Goal: Find specific page/section: Find specific page/section

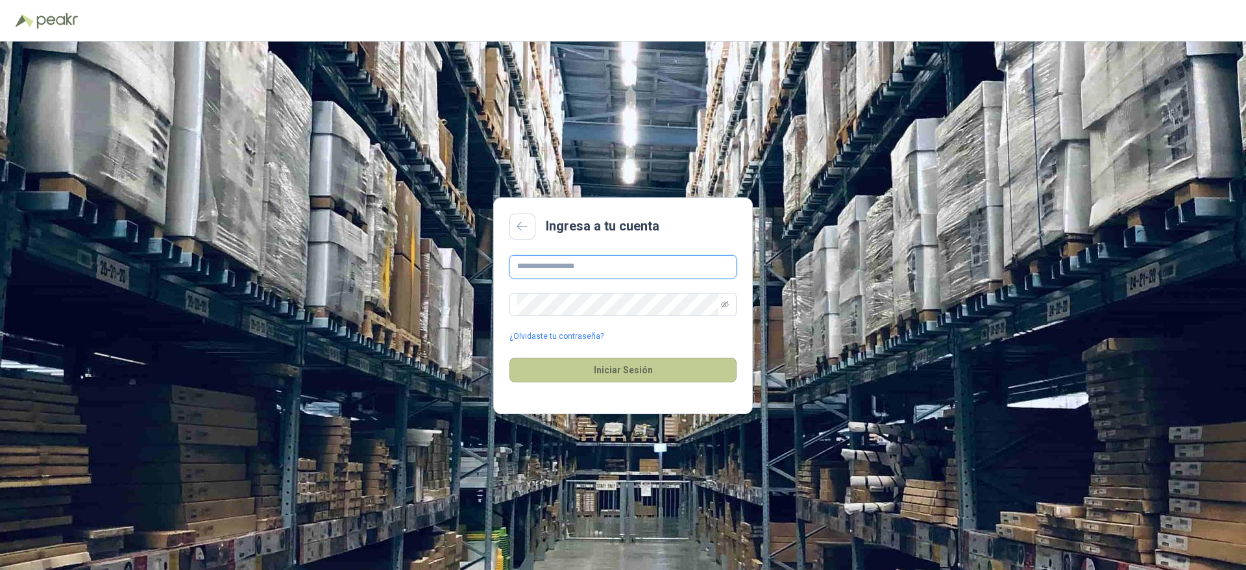
type input "**********"
click at [652, 367] on button "Iniciar Sesión" at bounding box center [623, 370] width 227 height 25
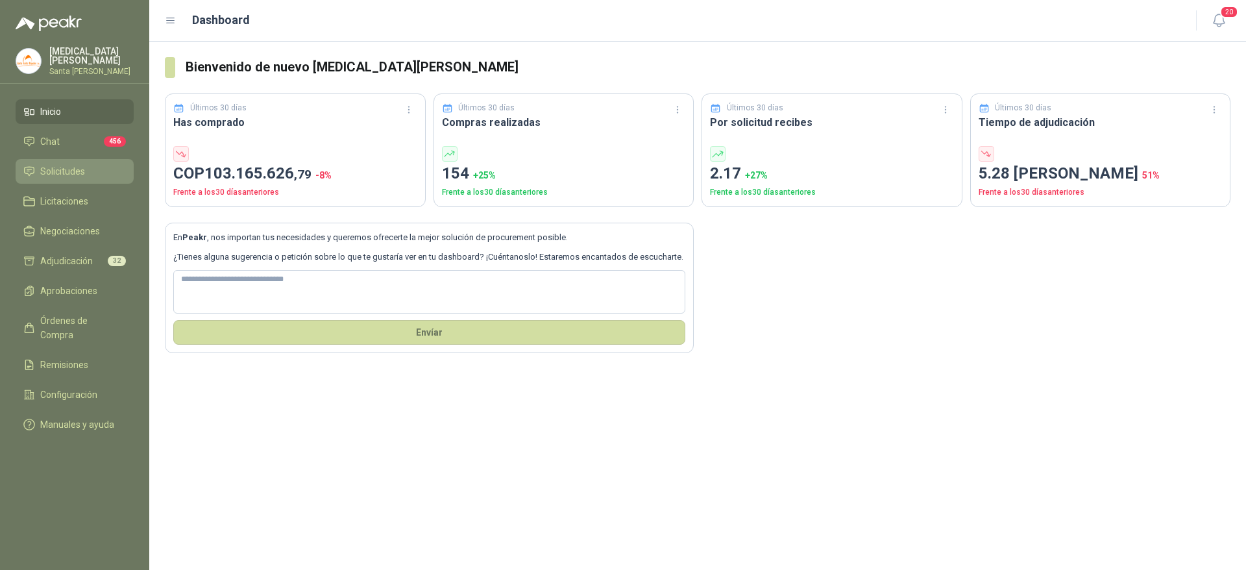
click at [70, 164] on span "Solicitudes" at bounding box center [62, 171] width 45 height 14
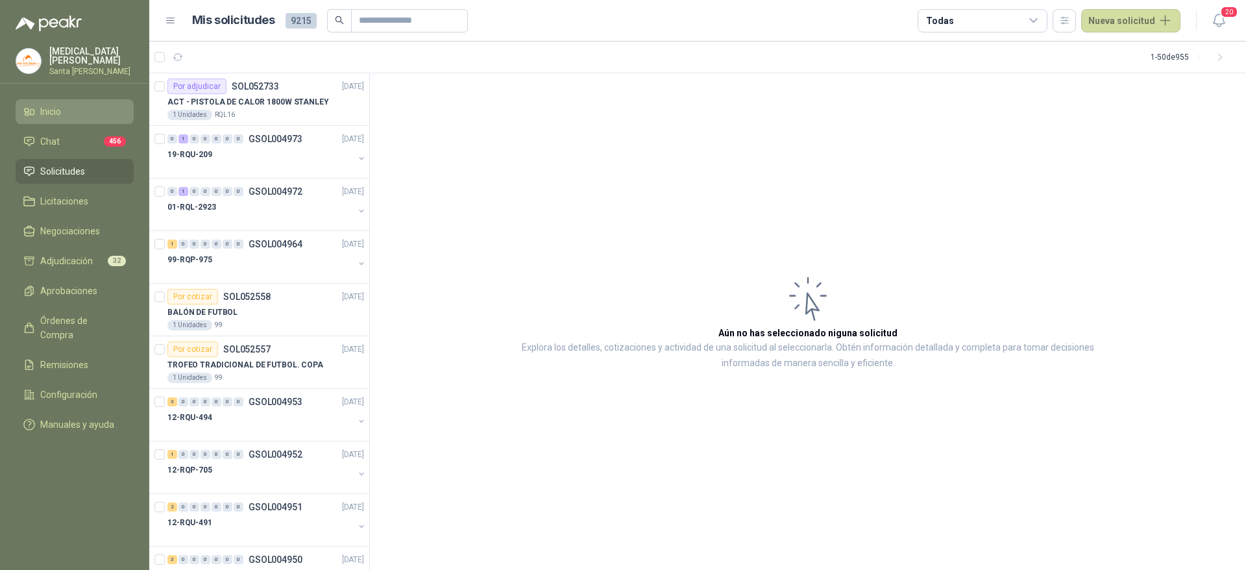
click at [80, 100] on link "Inicio" at bounding box center [75, 111] width 118 height 25
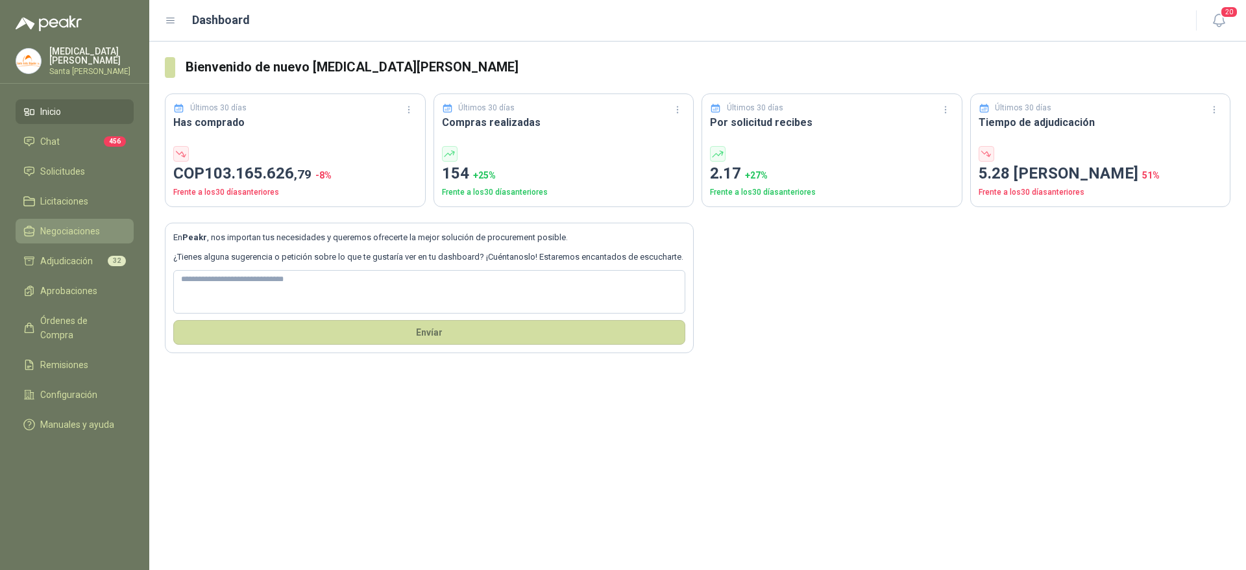
click at [75, 227] on span "Negociaciones" at bounding box center [70, 231] width 60 height 14
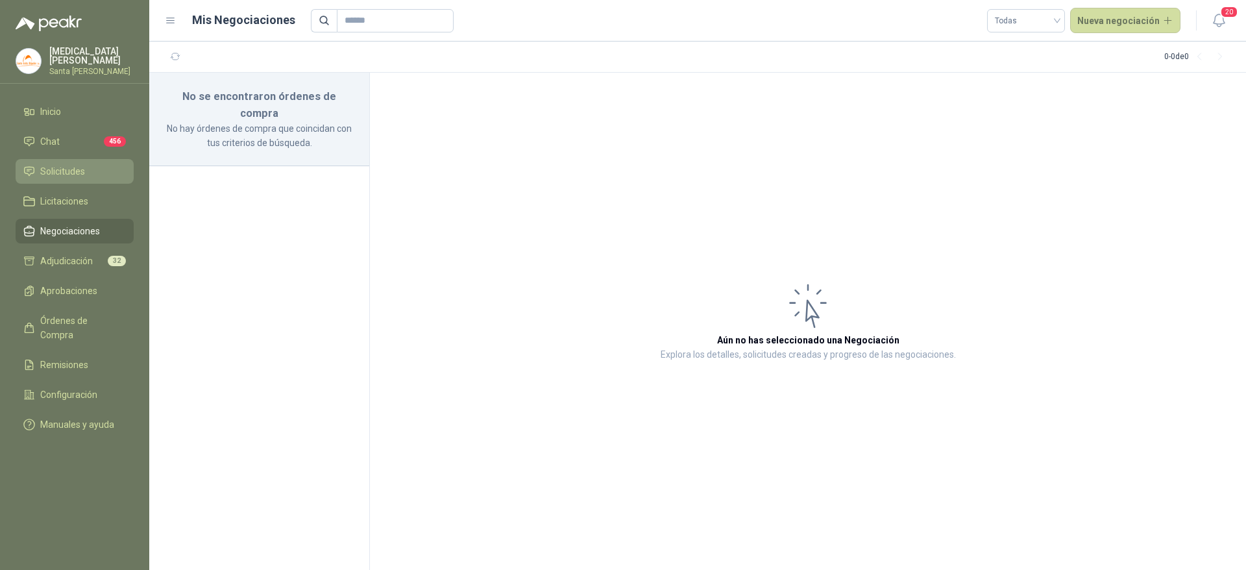
click at [60, 168] on span "Solicitudes" at bounding box center [62, 171] width 45 height 14
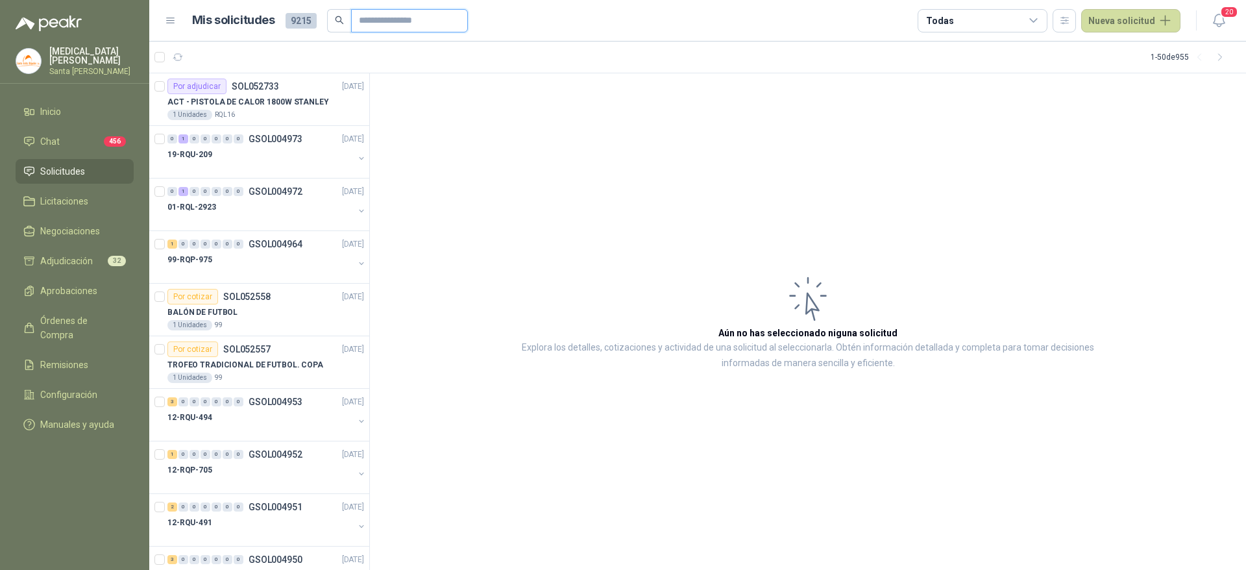
click at [371, 23] on input "text" at bounding box center [404, 21] width 91 height 22
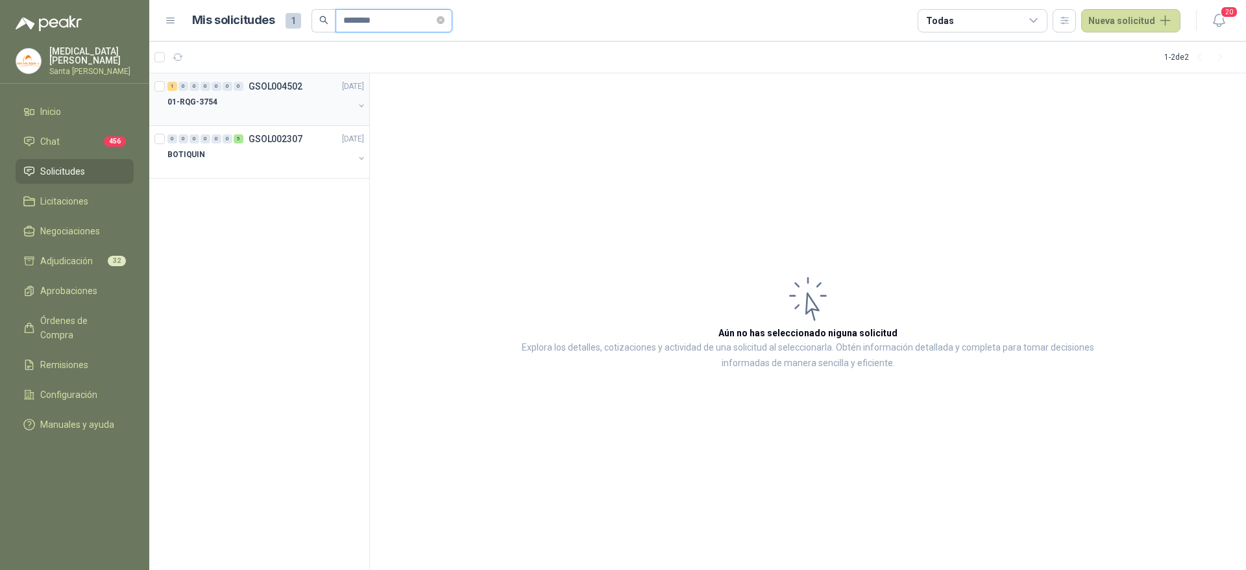
type input "********"
click at [254, 102] on div "01-RQG-3754" at bounding box center [260, 102] width 186 height 16
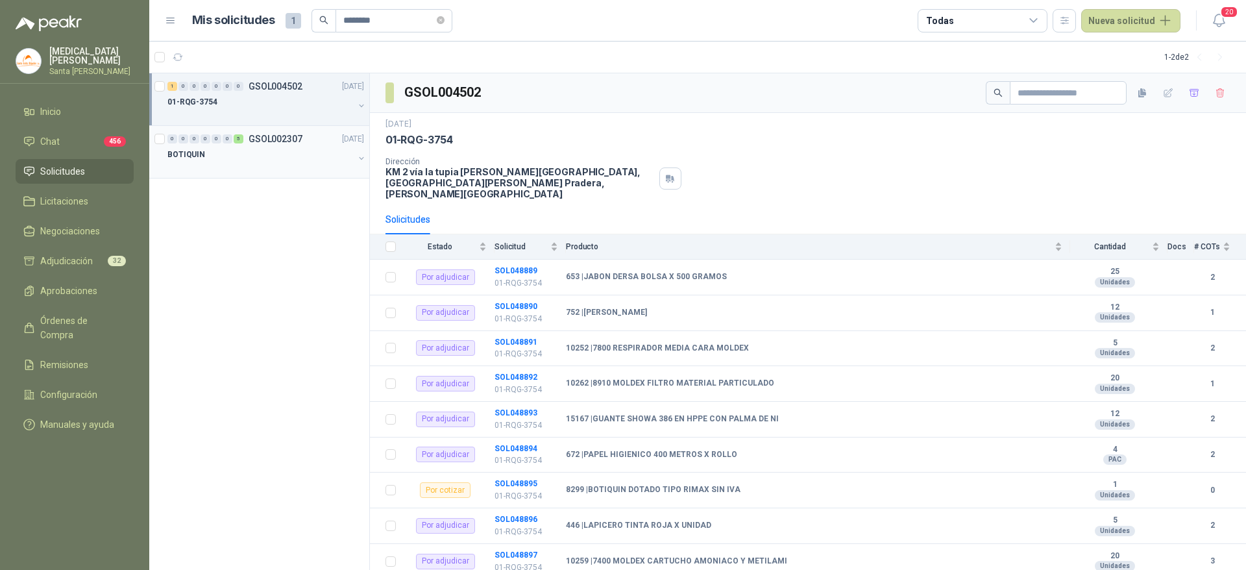
click at [272, 154] on div "BOTIQUIN" at bounding box center [260, 155] width 186 height 16
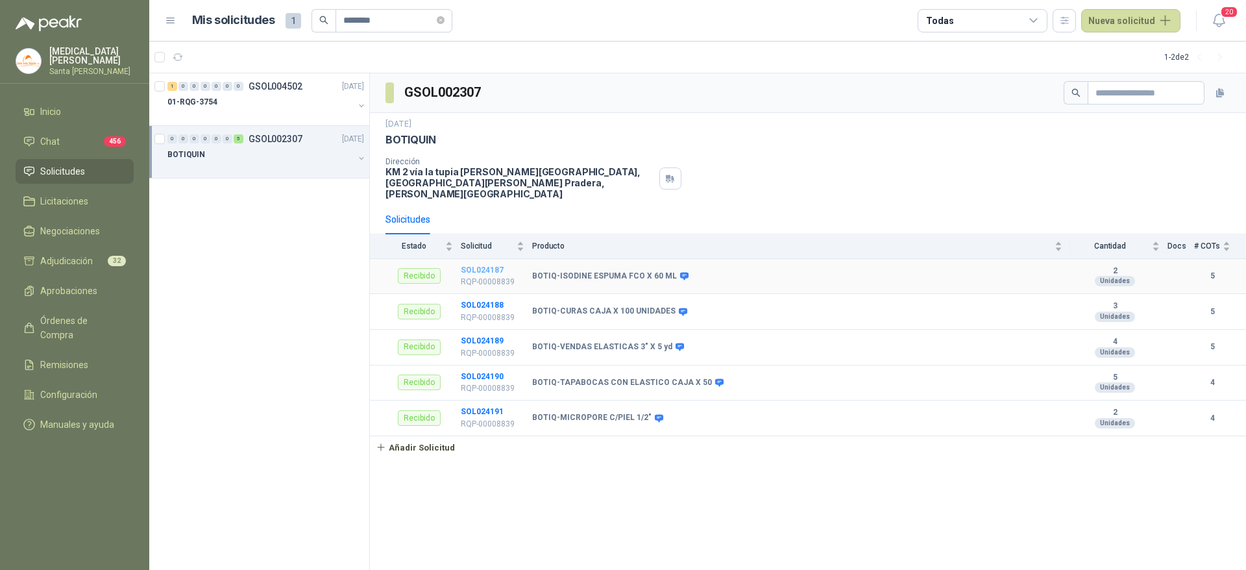
click at [492, 266] on b "SOL024187" at bounding box center [482, 270] width 43 height 9
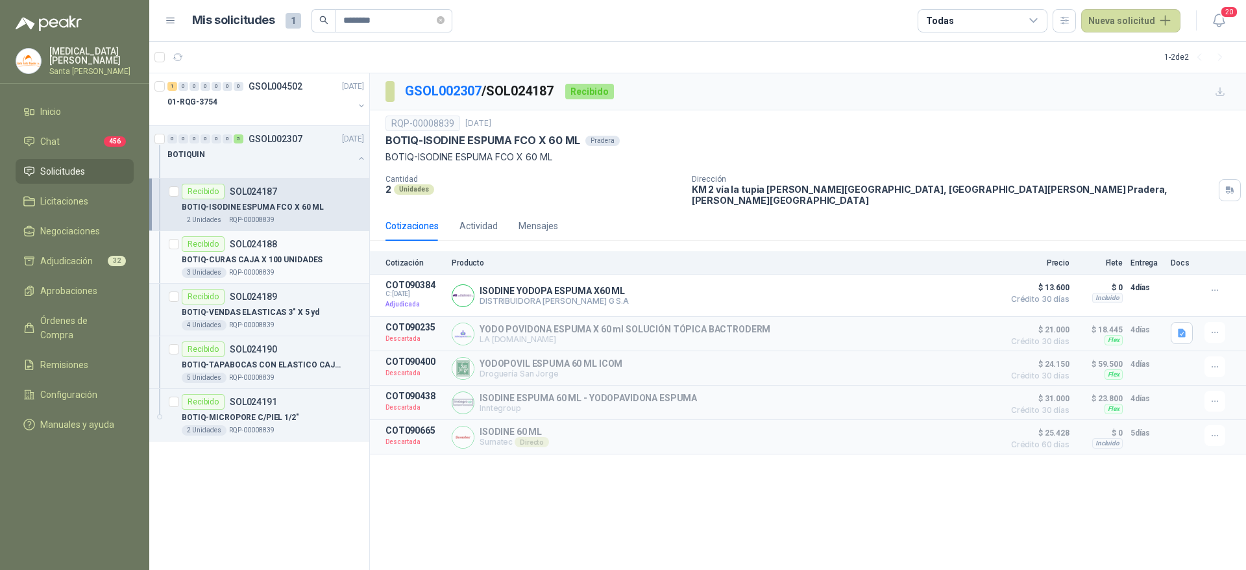
click at [263, 248] on p "SOL024188" at bounding box center [253, 244] width 47 height 9
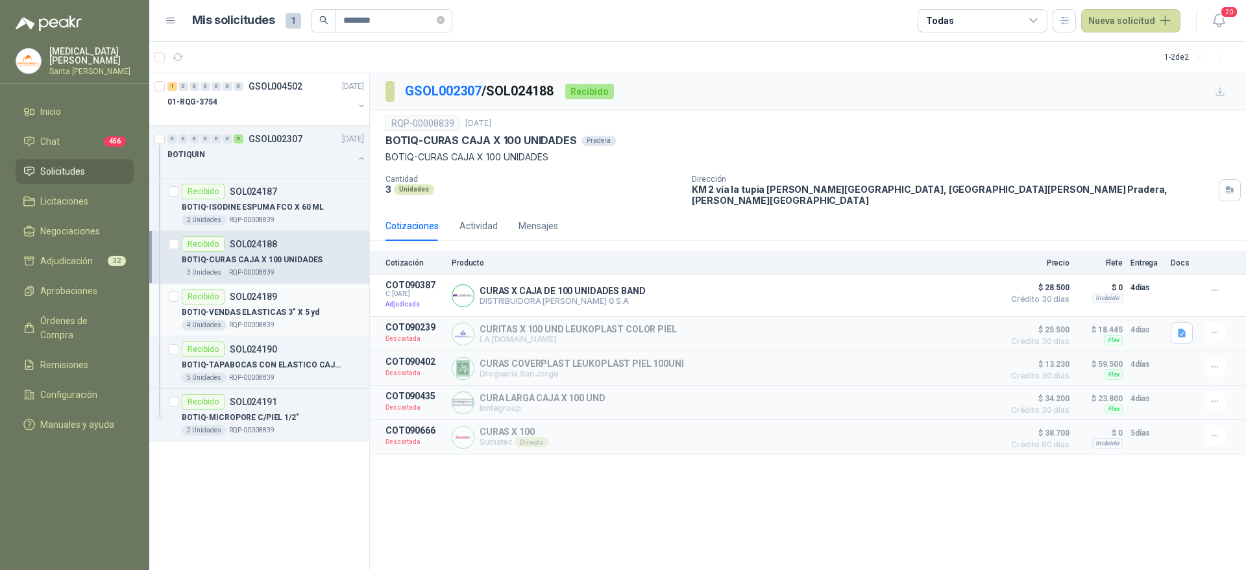
click at [256, 299] on p "SOL024189" at bounding box center [253, 296] width 47 height 9
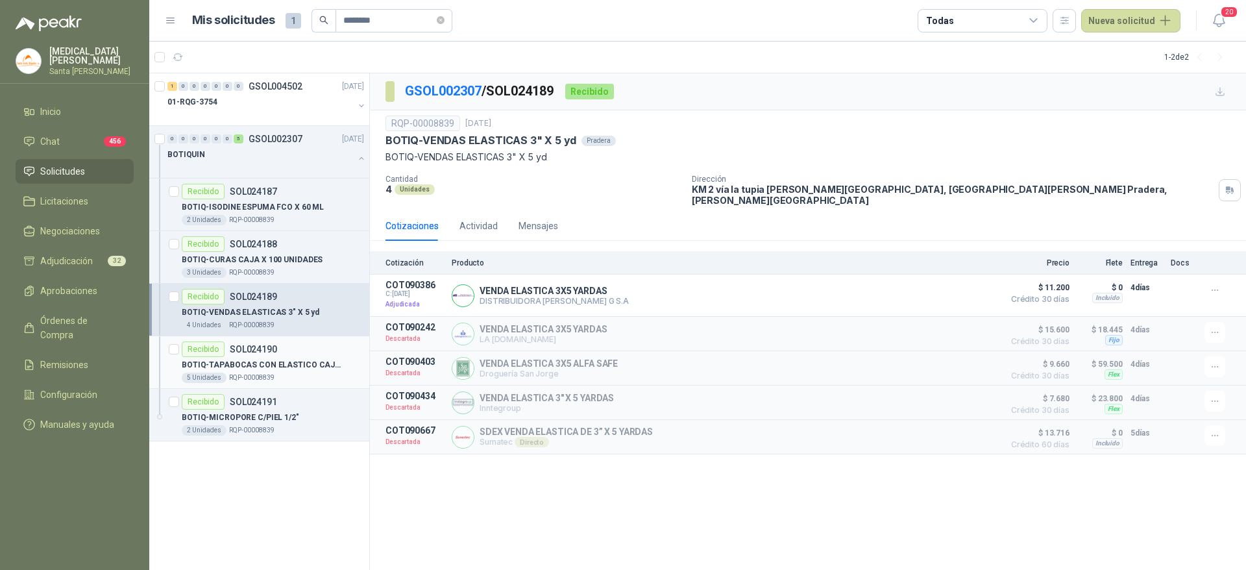
click at [274, 357] on div "BOTIQ-TAPABOCAS CON ELASTICO CAJA X 50" at bounding box center [273, 365] width 182 height 16
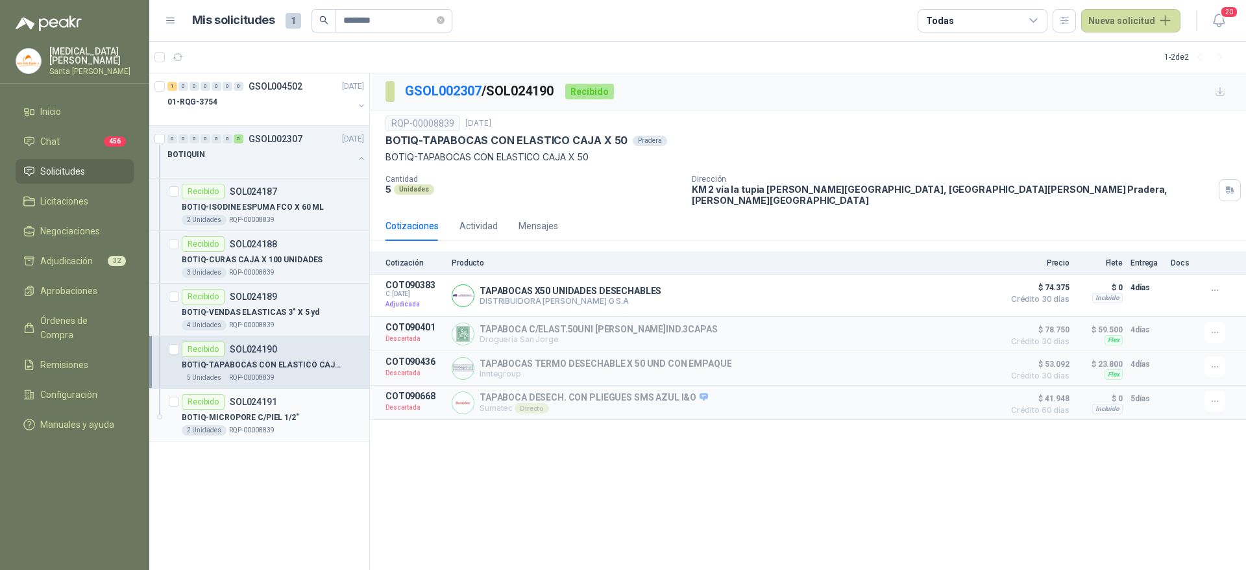
click at [287, 406] on div "Recibido SOL024191" at bounding box center [273, 402] width 182 height 16
